Goal: Information Seeking & Learning: Learn about a topic

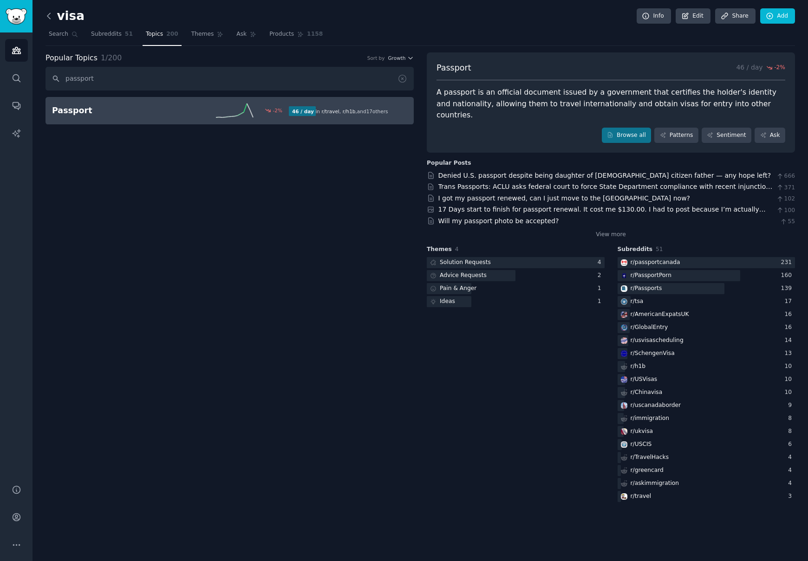
click at [52, 14] on icon at bounding box center [49, 16] width 10 height 10
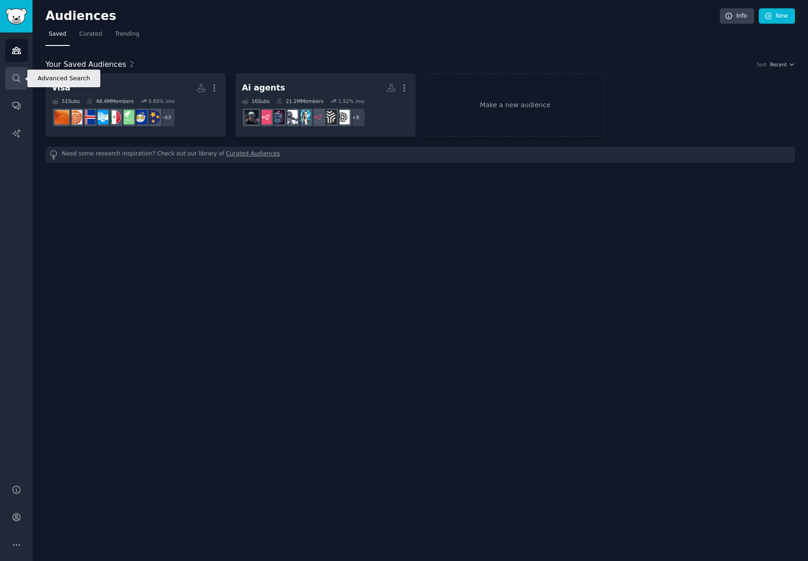
click at [16, 84] on link "Search" at bounding box center [16, 78] width 23 height 23
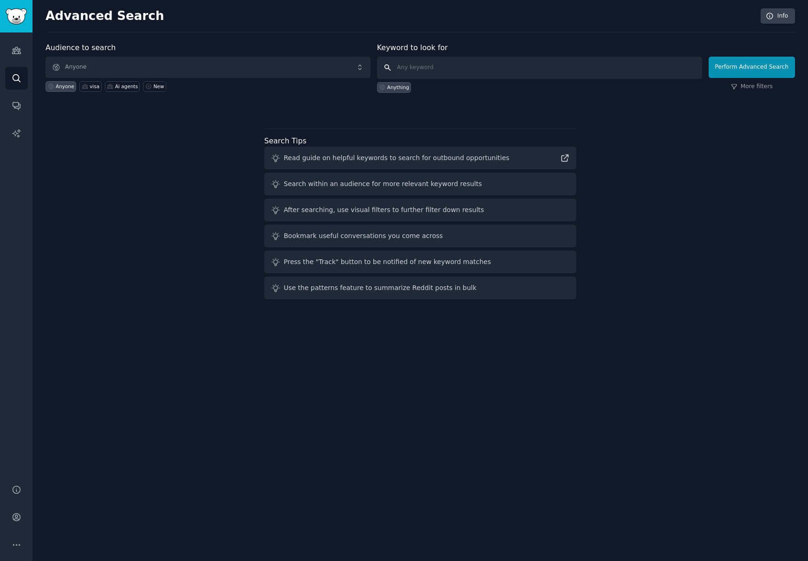
click at [456, 66] on input "text" at bounding box center [539, 68] width 325 height 22
type input "zara"
click button "Perform Advanced Search" at bounding box center [751, 67] width 86 height 21
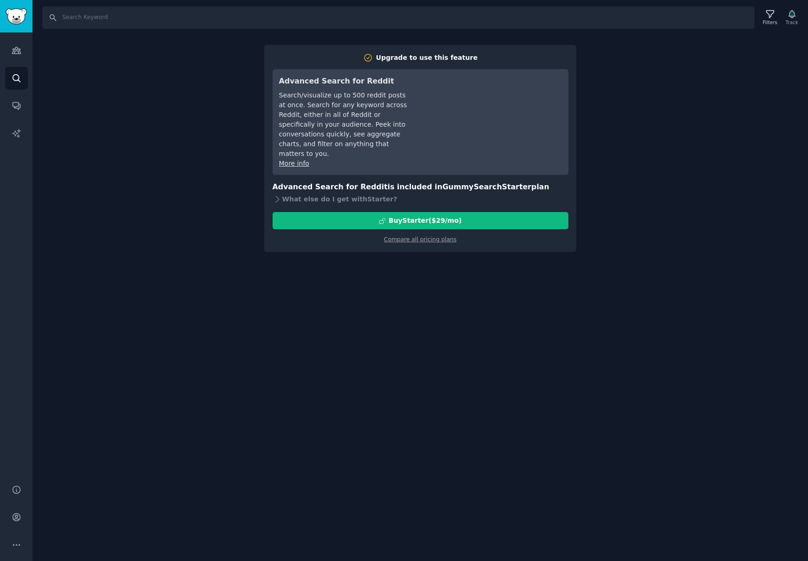
click at [692, 218] on div "Search Filters Track Upgrade to use this feature Advanced Search for Reddit Sea…" at bounding box center [419, 280] width 775 height 561
click at [679, 128] on div "Search Filters Track Upgrade to use this feature Advanced Search for Reddit Sea…" at bounding box center [419, 280] width 775 height 561
